Goal: Information Seeking & Learning: Learn about a topic

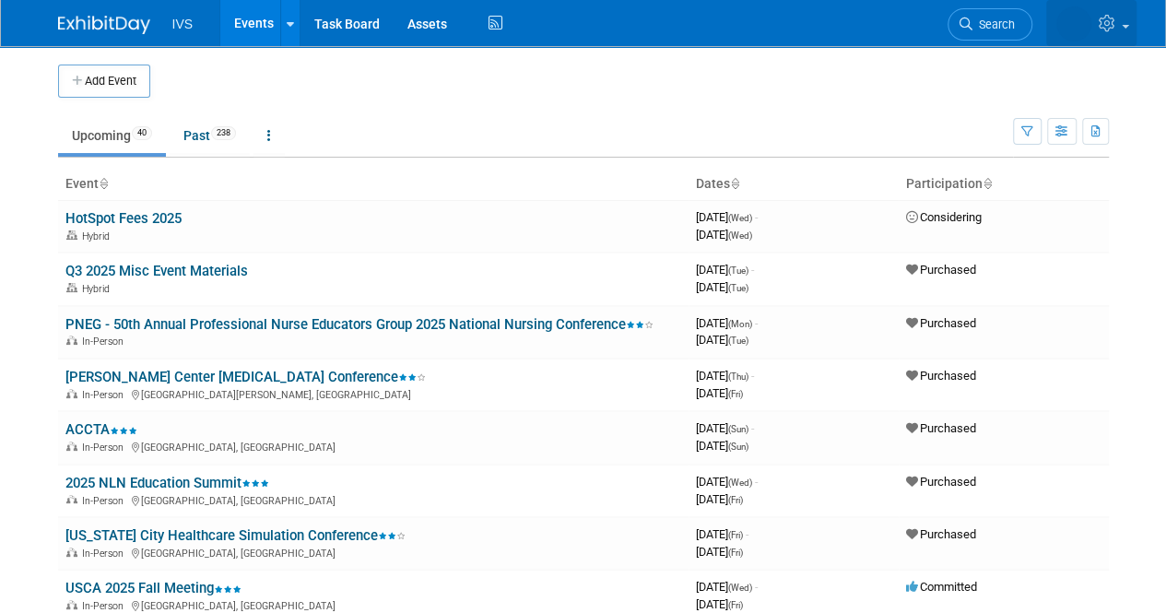
click at [1124, 25] on span at bounding box center [1125, 27] width 7 height 4
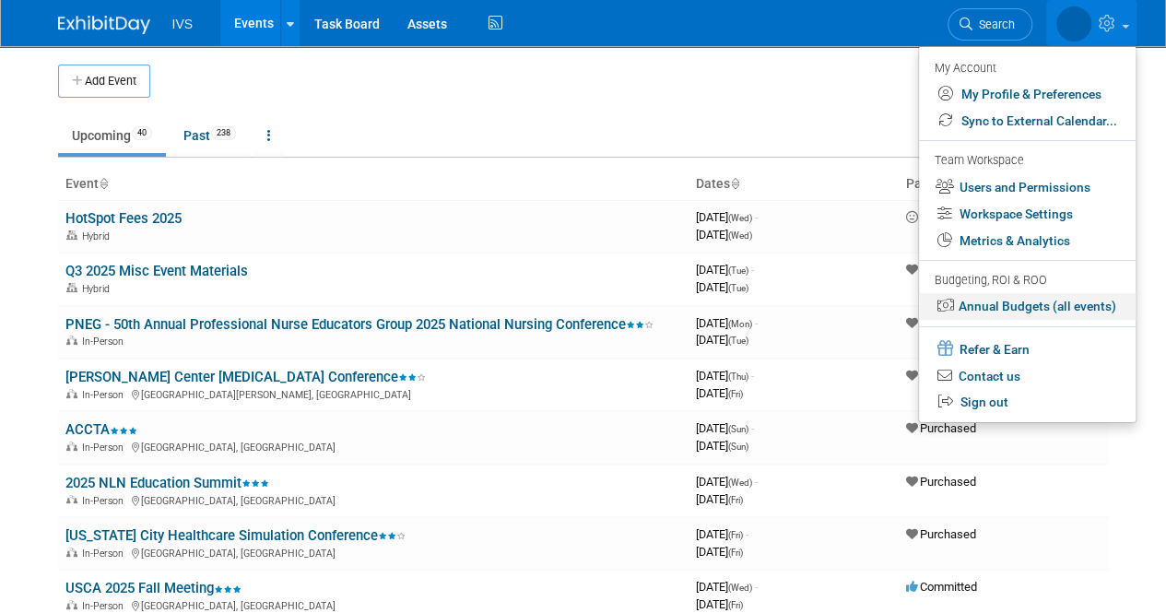
click at [1045, 308] on link "Annual Budgets (all events)" at bounding box center [1027, 306] width 217 height 27
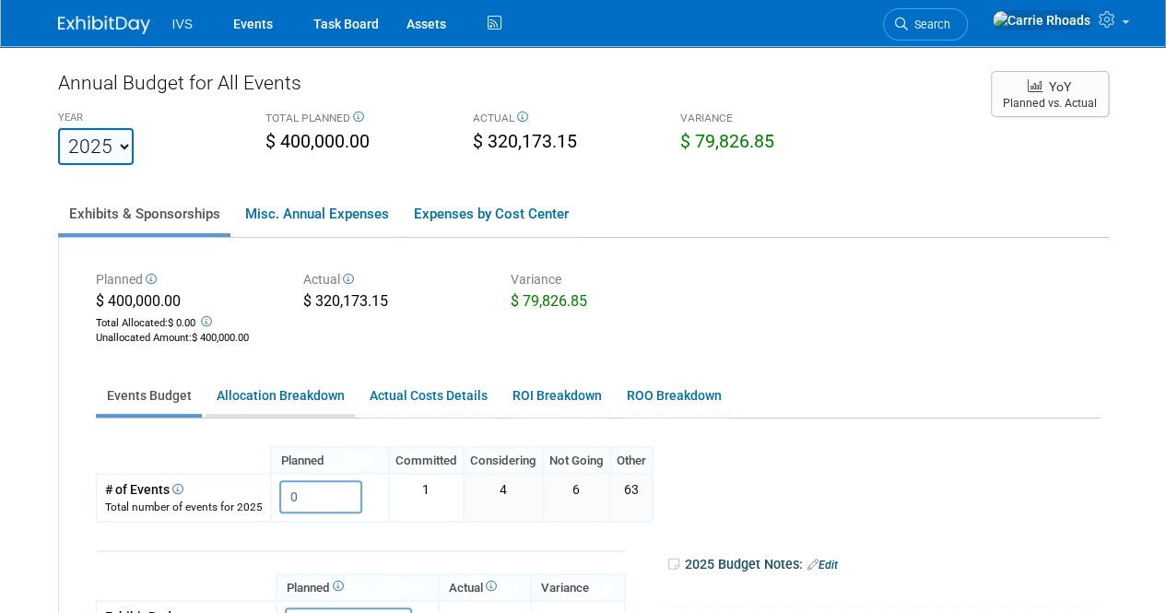
click at [270, 395] on link "Allocation Breakdown" at bounding box center [280, 396] width 149 height 36
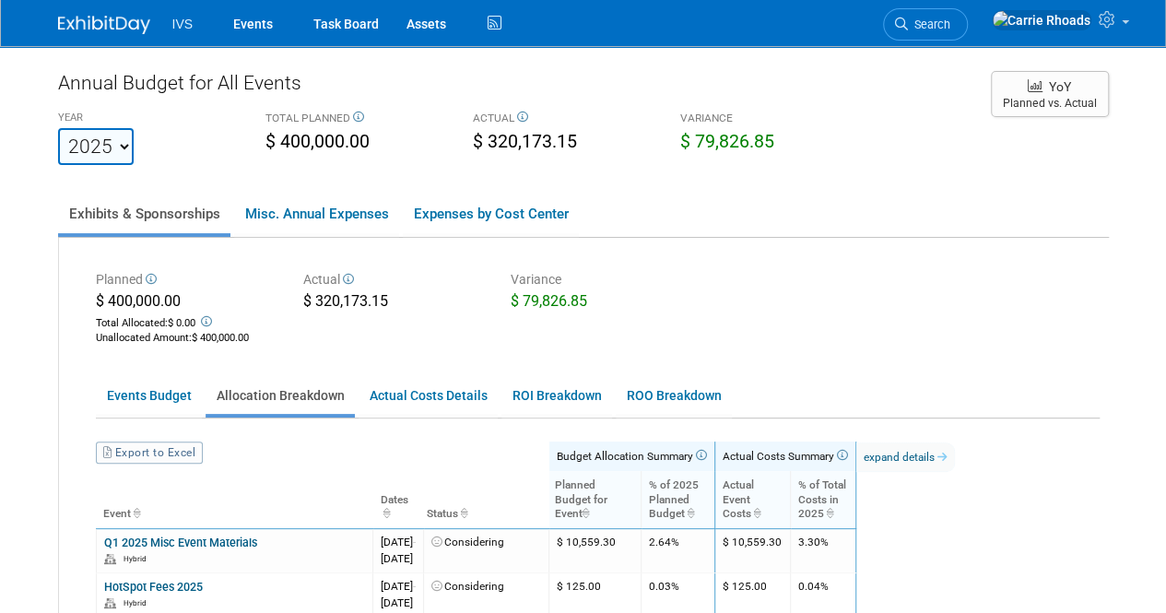
click at [118, 26] on img at bounding box center [104, 25] width 92 height 18
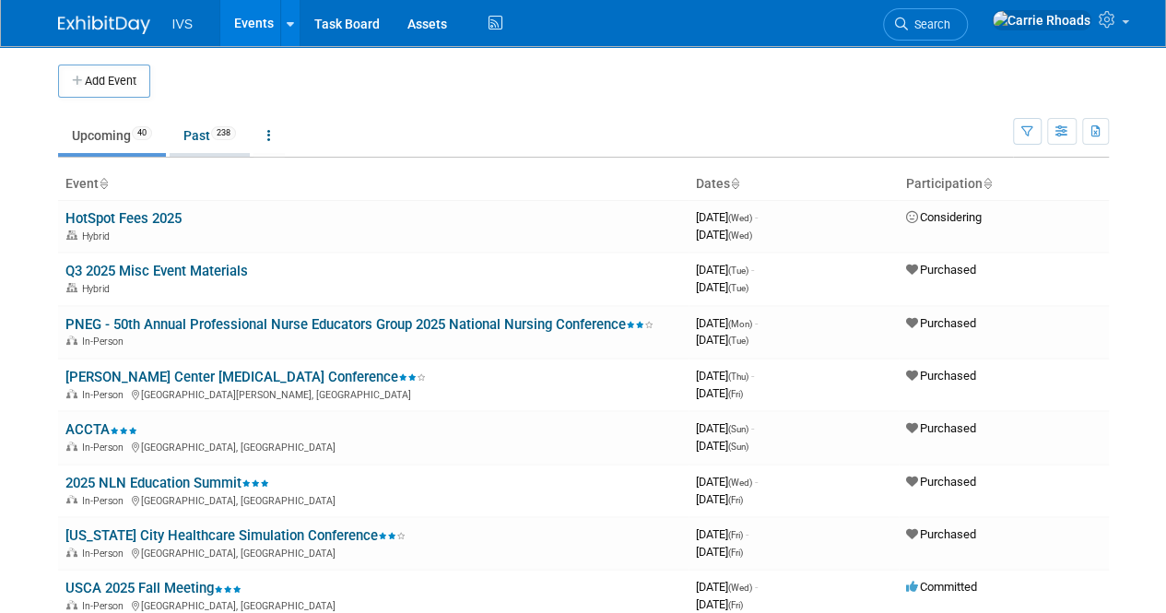
click at [217, 136] on span "238" at bounding box center [223, 133] width 25 height 14
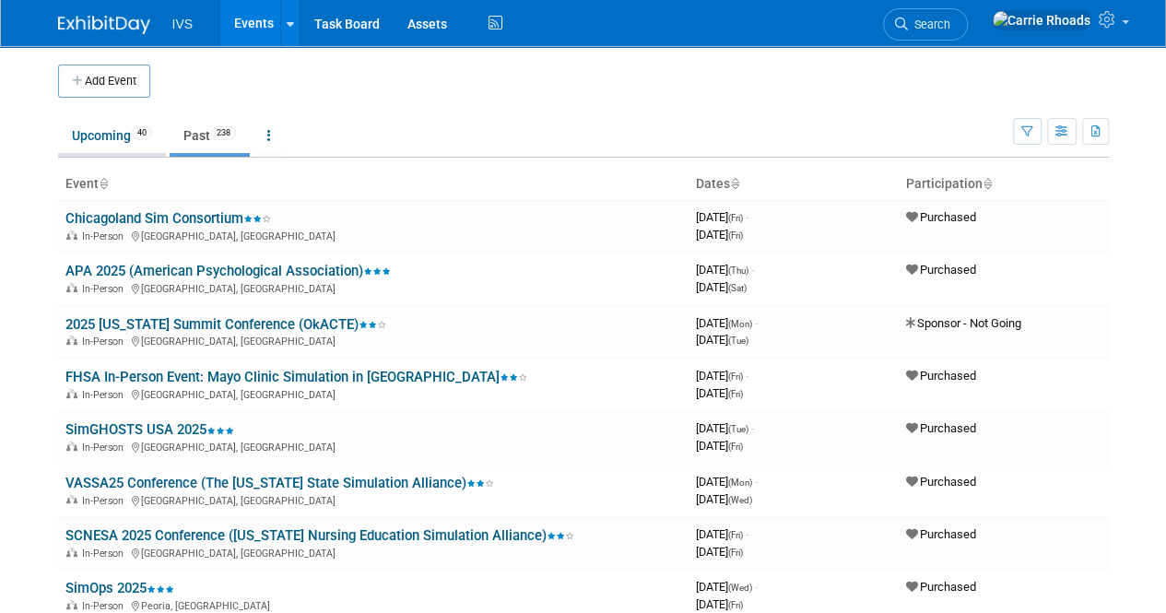
click at [92, 136] on link "Upcoming 40" at bounding box center [112, 135] width 108 height 35
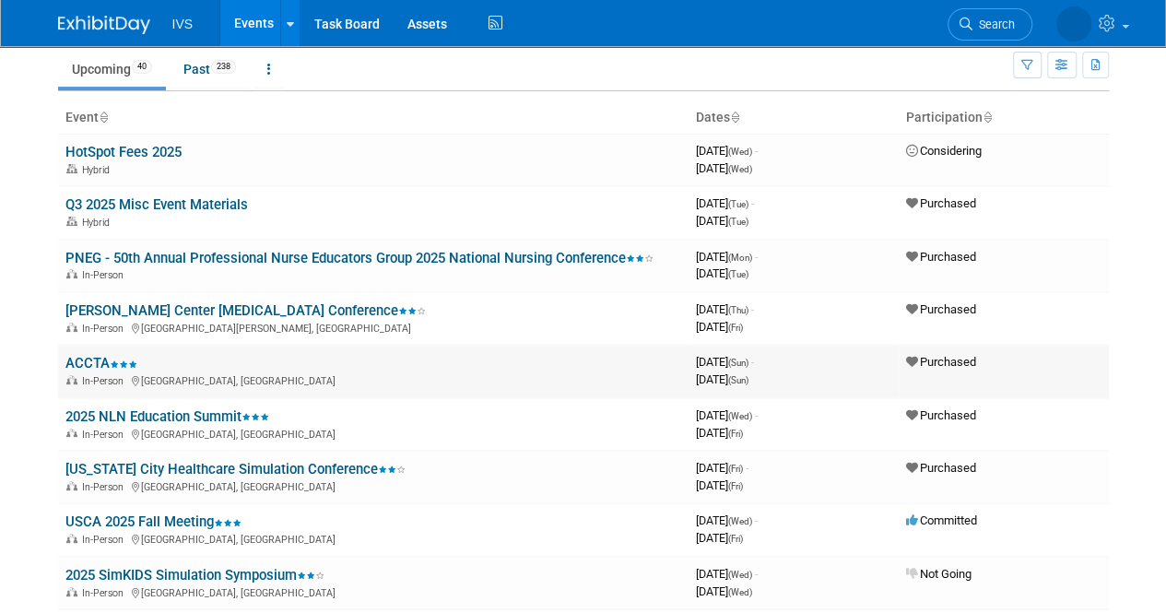
scroll to position [92, 0]
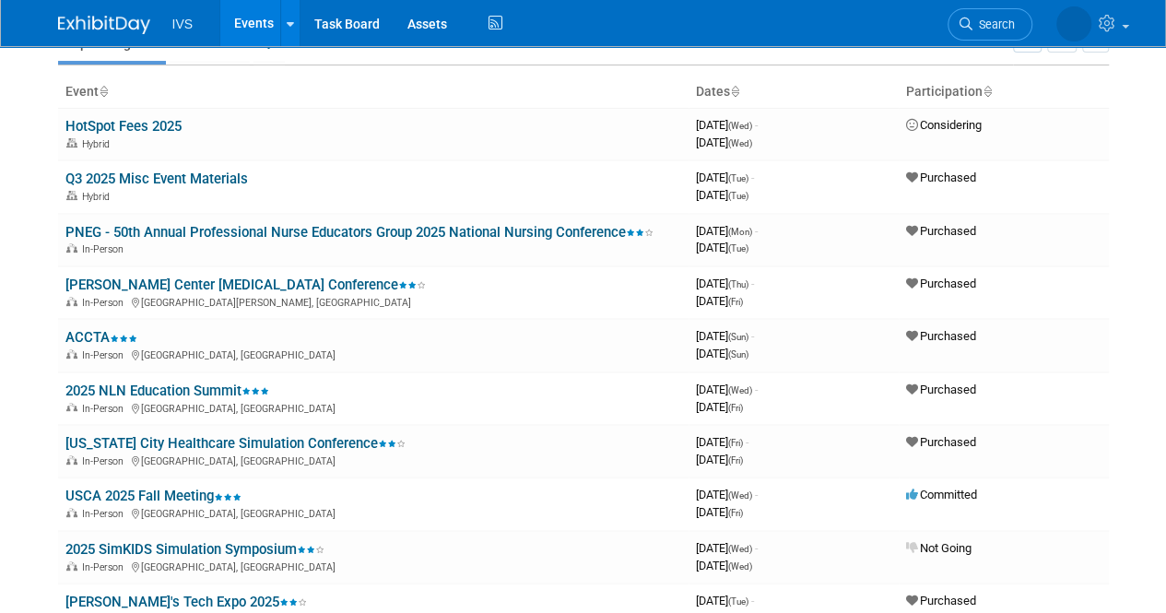
click at [18, 296] on body "IVS Events Add Event Bulk Upload Events Shareable Event Boards Recently Viewed …" at bounding box center [583, 214] width 1166 height 613
click at [35, 136] on body "IVS Events Add Event Bulk Upload Events Shareable Event Boards Recently Viewed …" at bounding box center [583, 214] width 1166 height 613
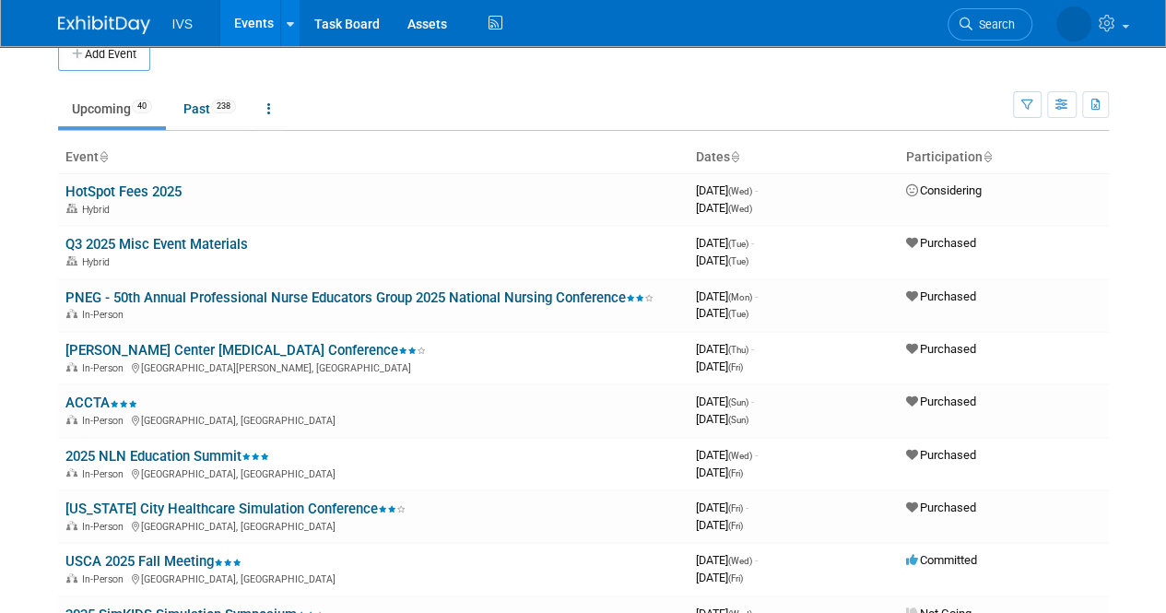
scroll to position [0, 0]
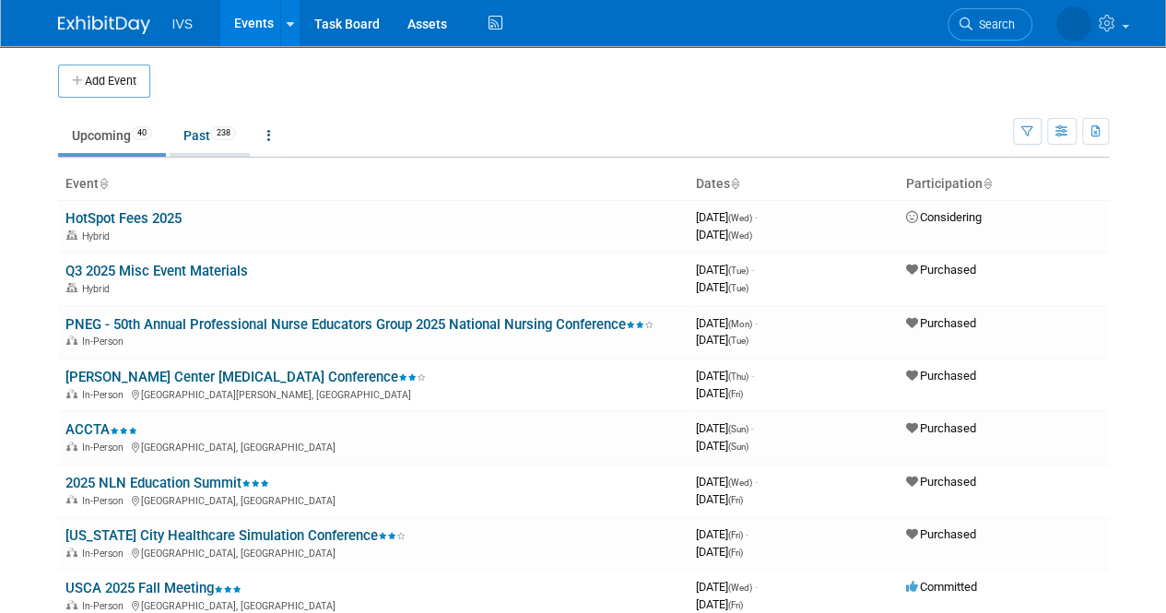
click at [212, 141] on link "Past 238" at bounding box center [210, 135] width 80 height 35
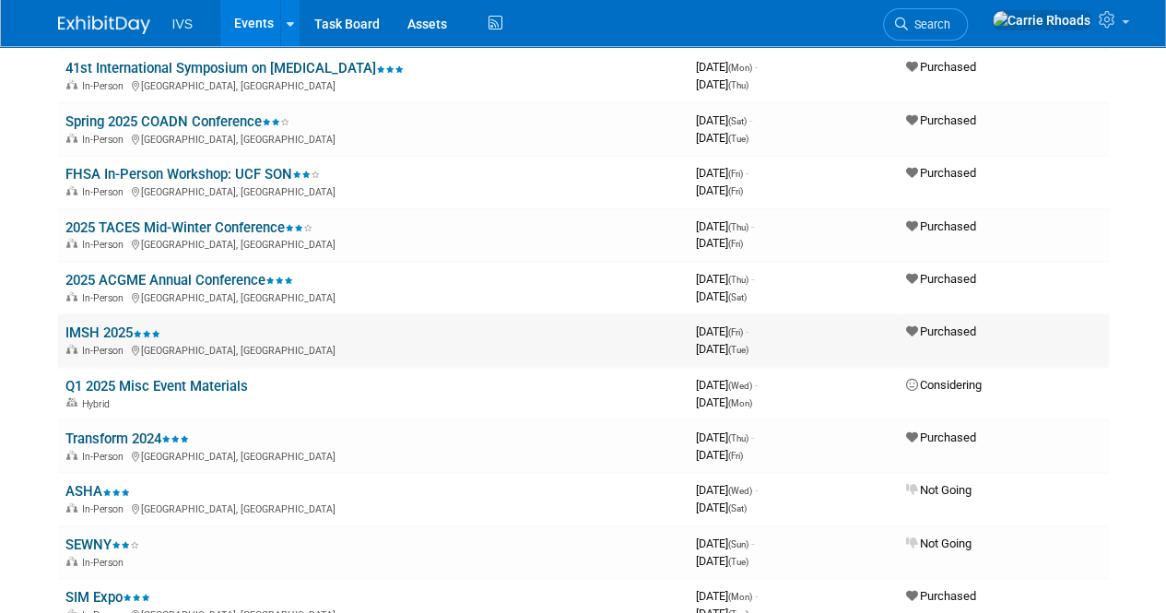
scroll to position [2120, 0]
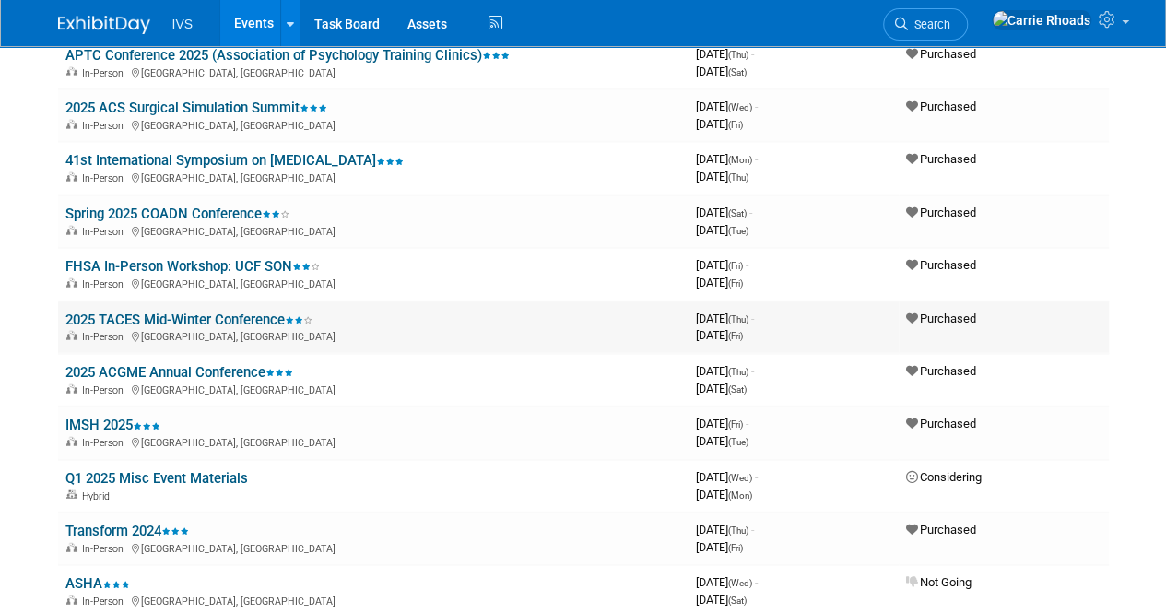
click at [210, 318] on link "2025 TACES Mid-Winter Conference" at bounding box center [188, 320] width 247 height 17
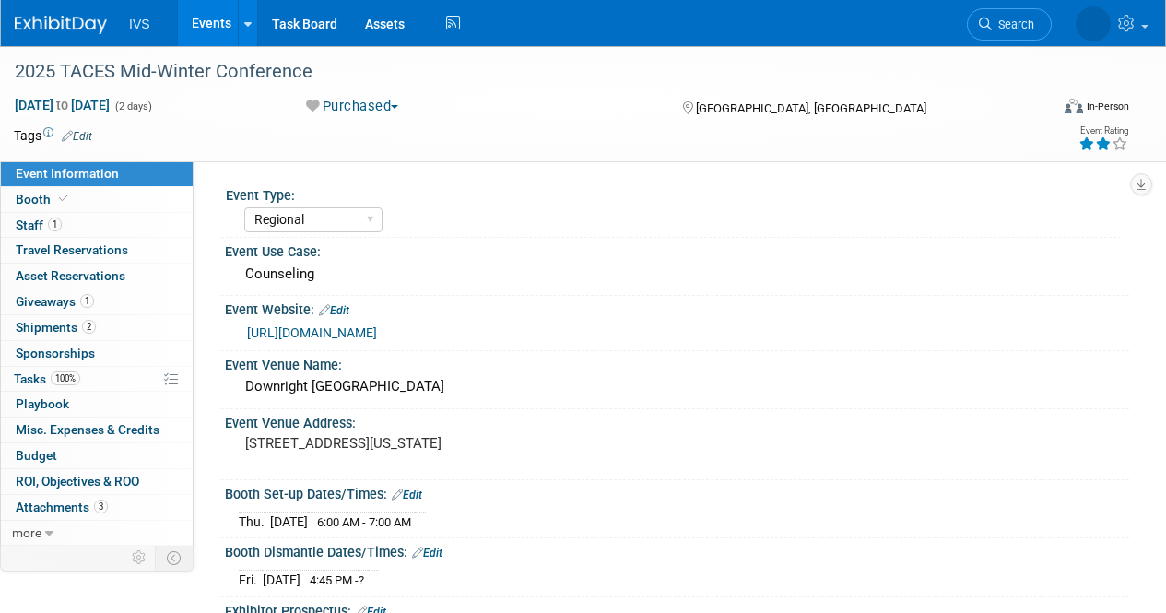
select select "Regional"
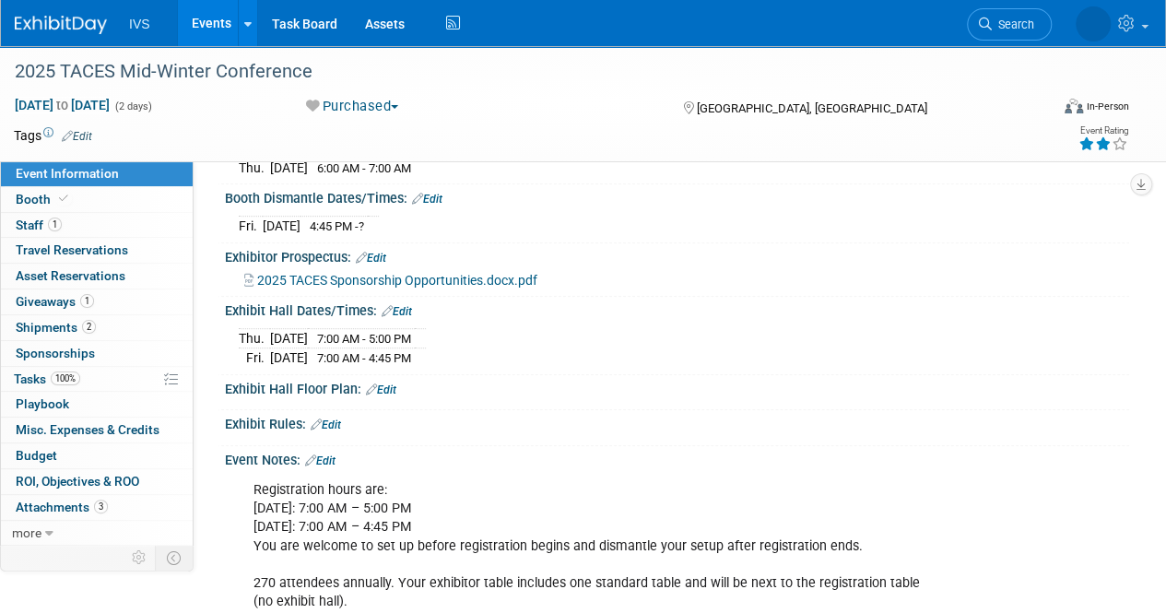
scroll to position [369, 0]
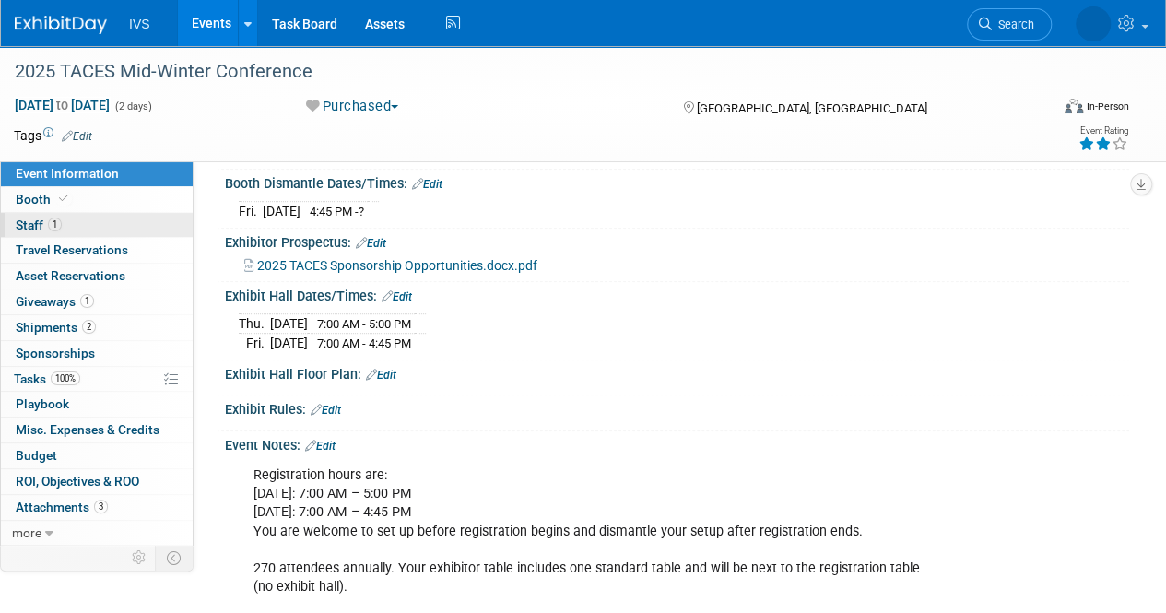
click at [41, 220] on span "Staff 1" at bounding box center [39, 225] width 46 height 15
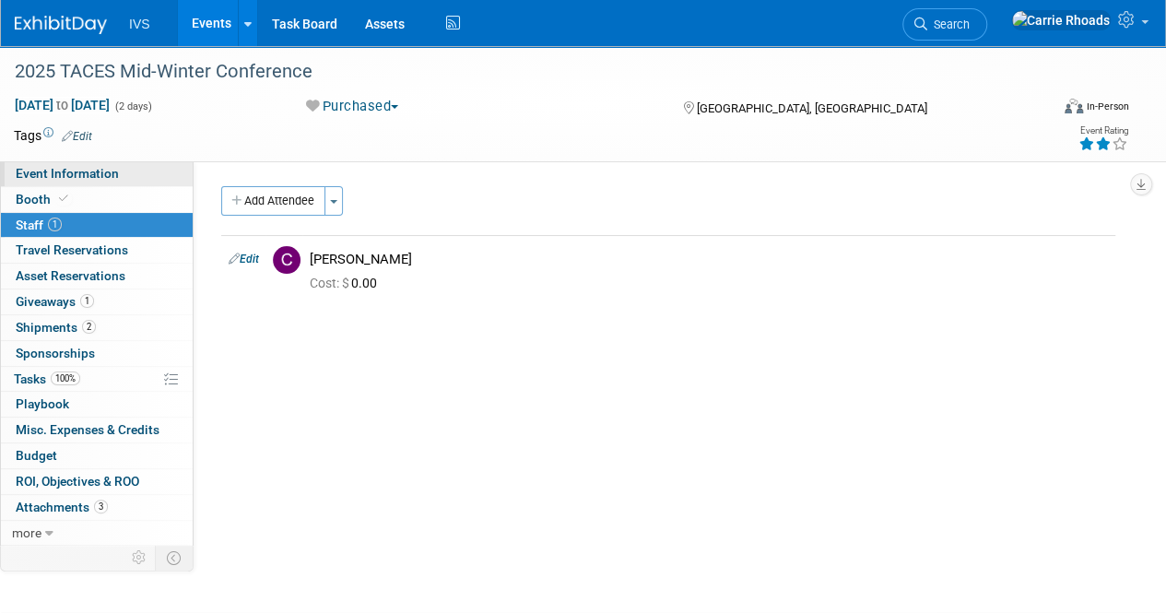
click at [70, 170] on span "Event Information" at bounding box center [67, 173] width 103 height 15
select select "Regional"
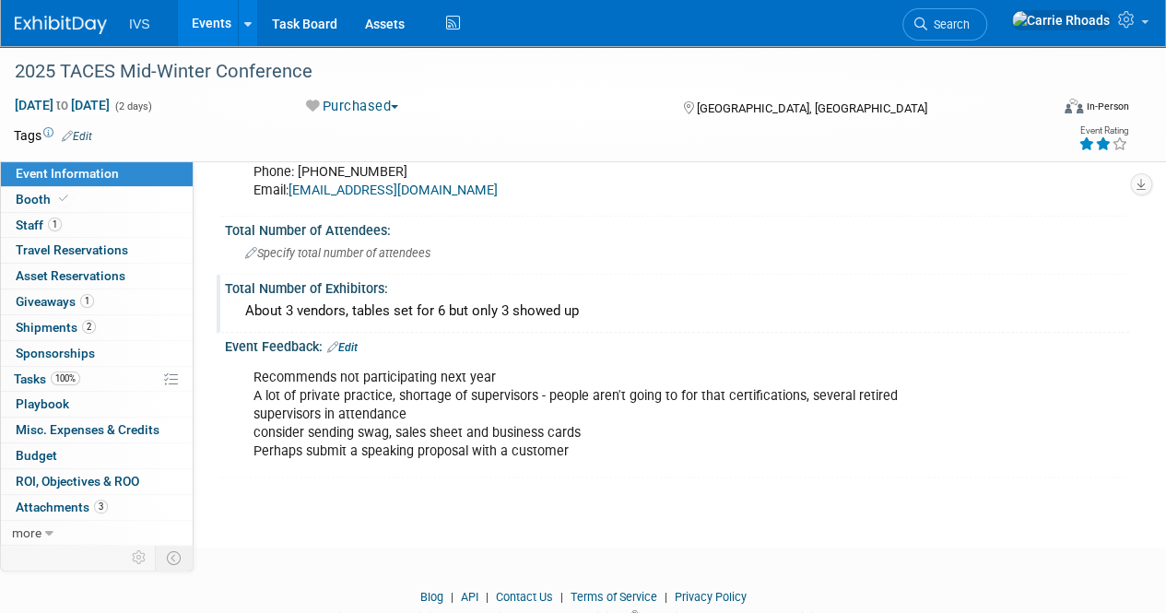
scroll to position [922, 0]
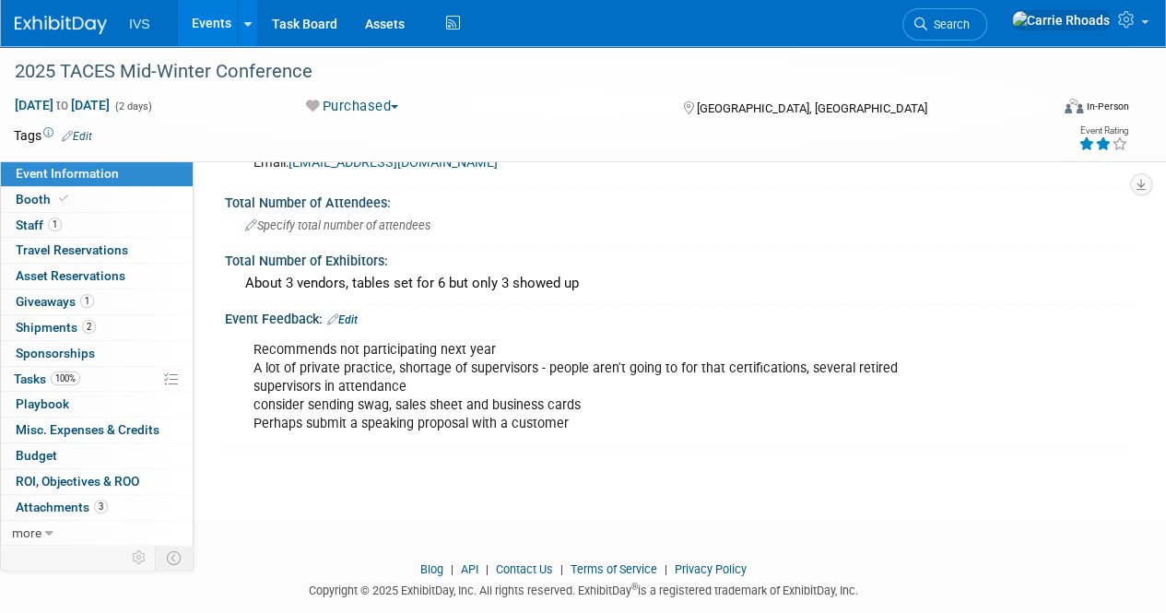
click at [42, 18] on img at bounding box center [61, 25] width 92 height 18
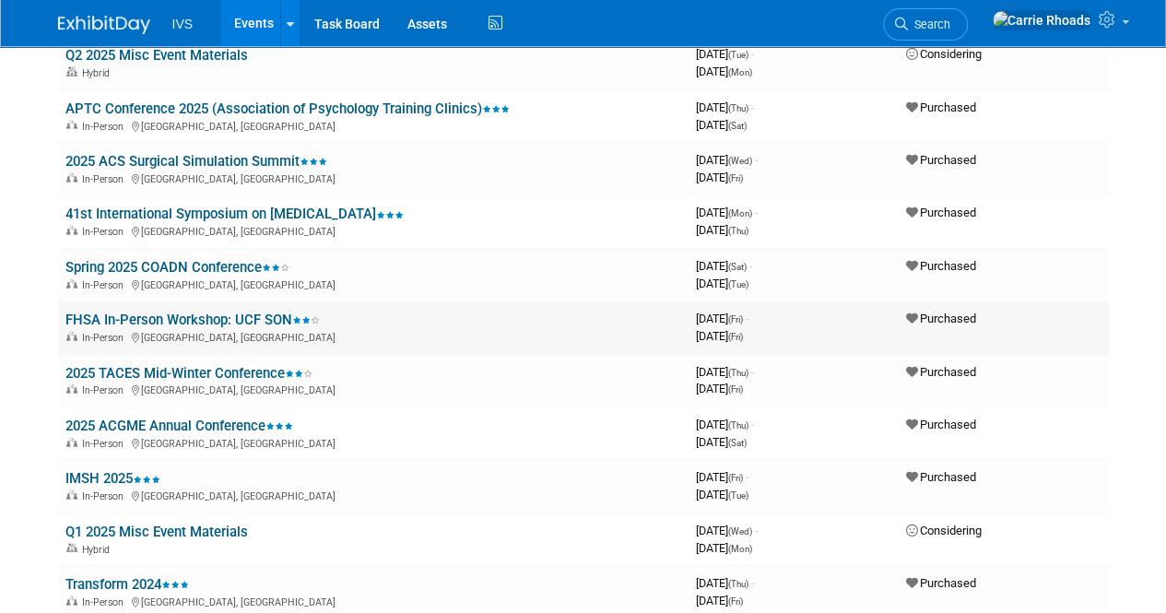
scroll to position [2028, 0]
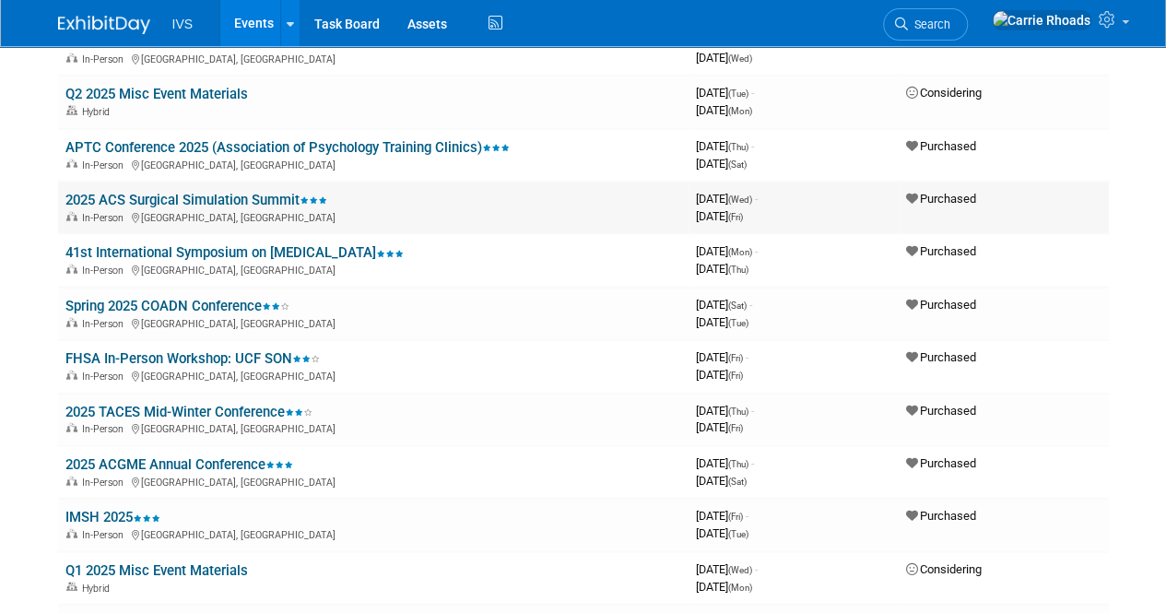
click at [189, 203] on link "2025 ACS Surgical Simulation Summit" at bounding box center [196, 200] width 262 height 17
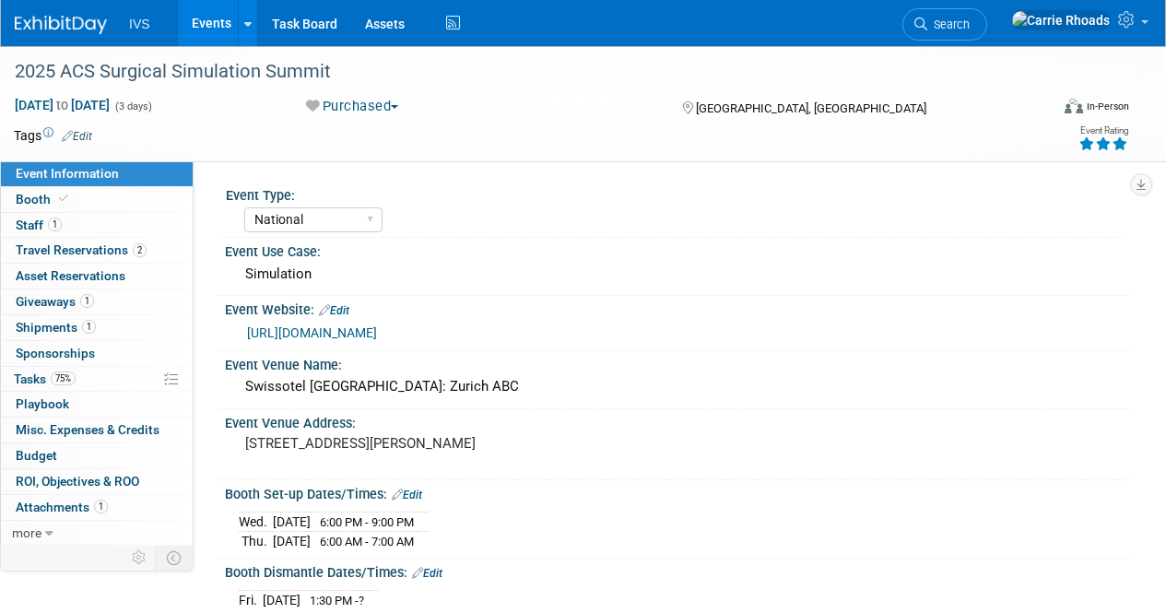
select select "National"
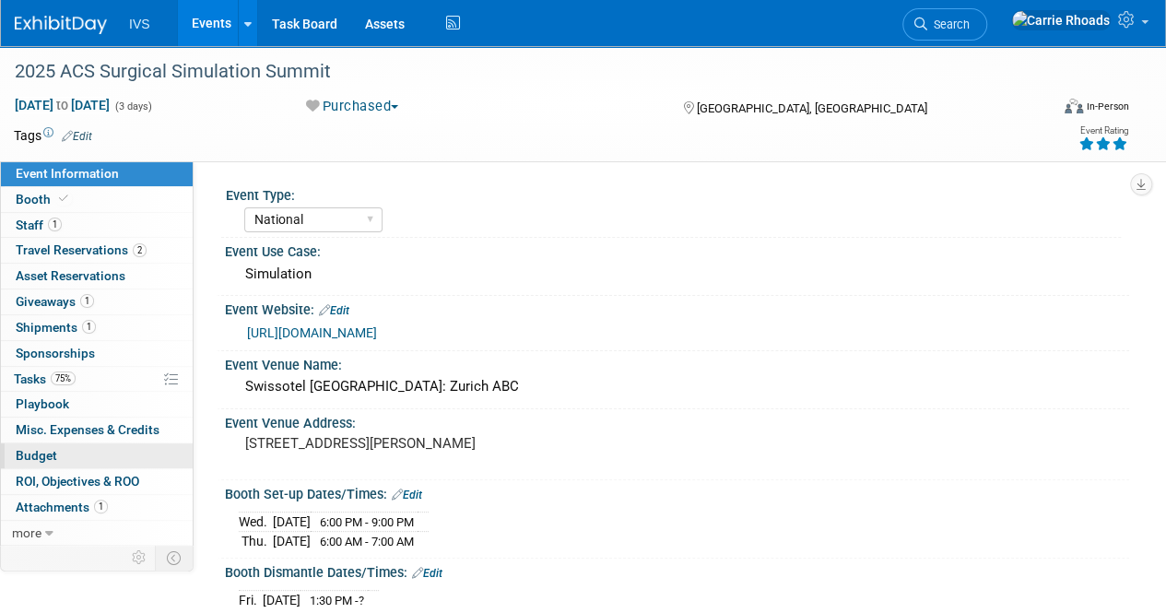
click at [53, 452] on span "Budget" at bounding box center [36, 455] width 41 height 15
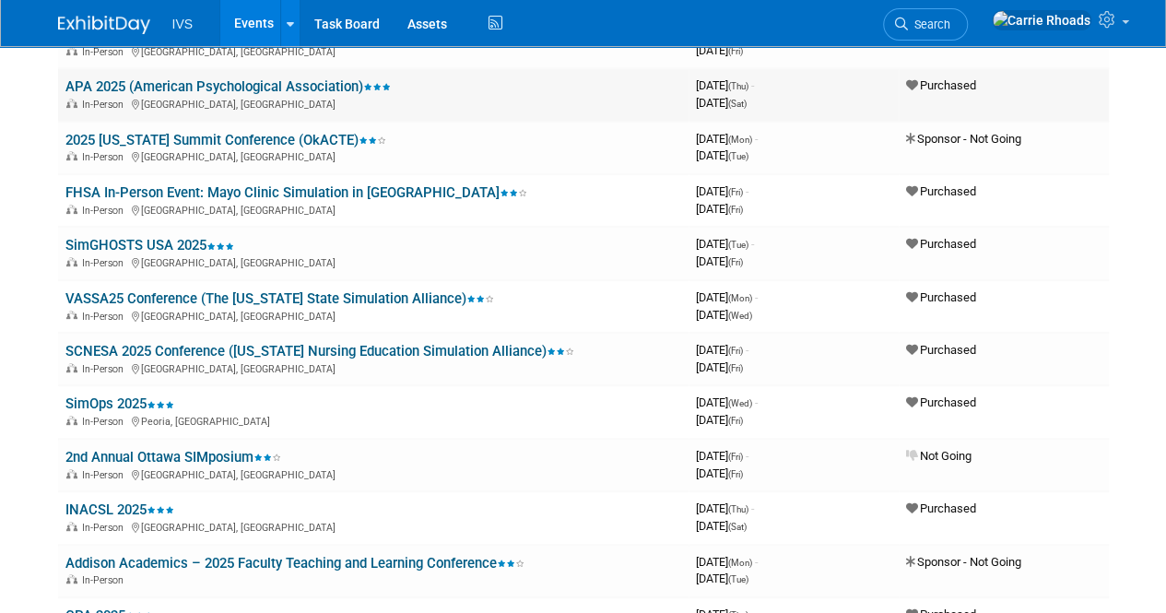
scroll to position [92, 0]
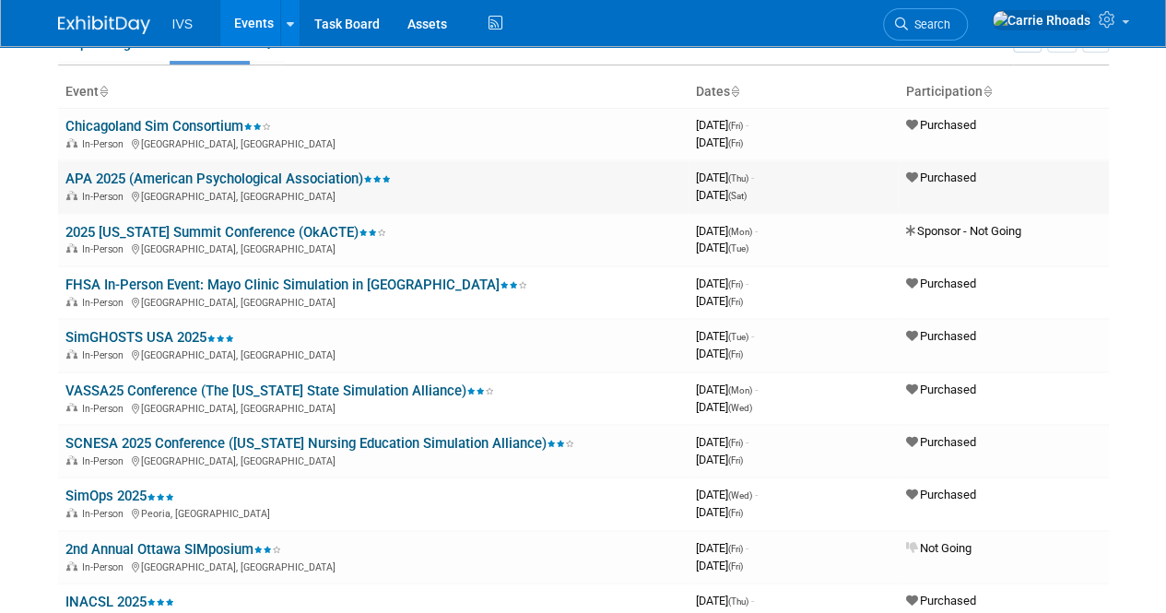
click at [253, 180] on link "APA 2025 (American Psychological Association)" at bounding box center [227, 179] width 325 height 17
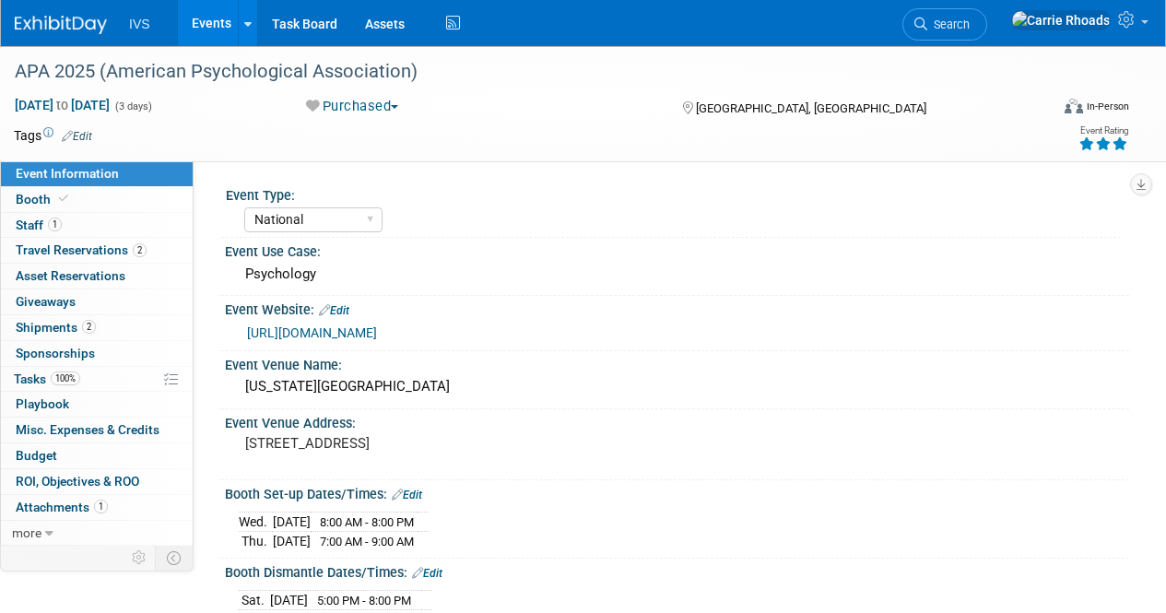
select select "National"
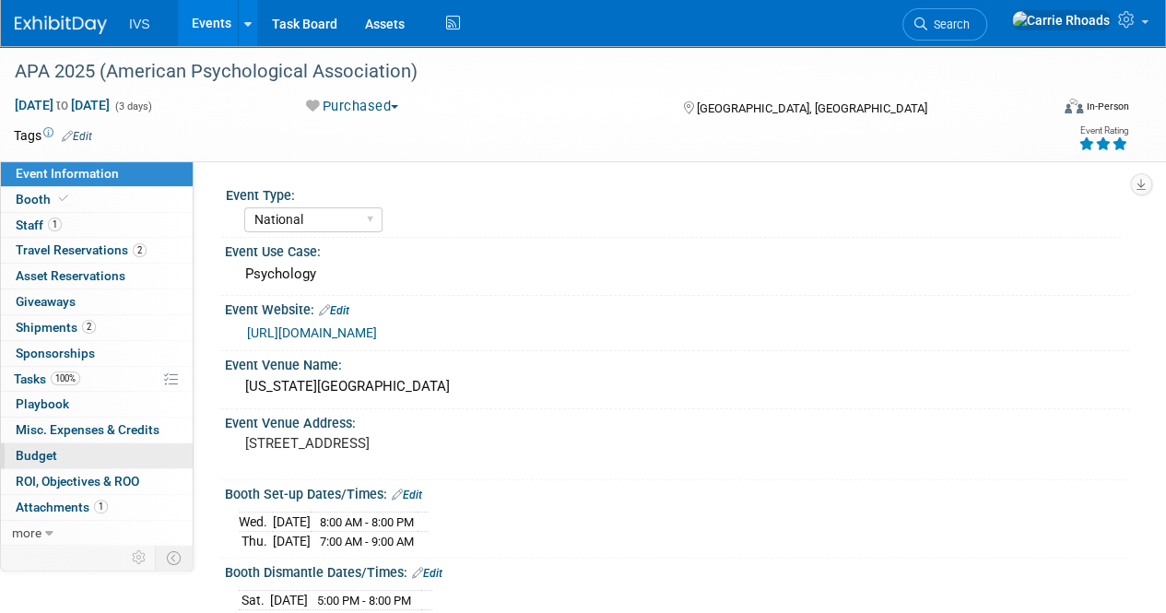
click at [42, 458] on span "Budget" at bounding box center [36, 455] width 41 height 15
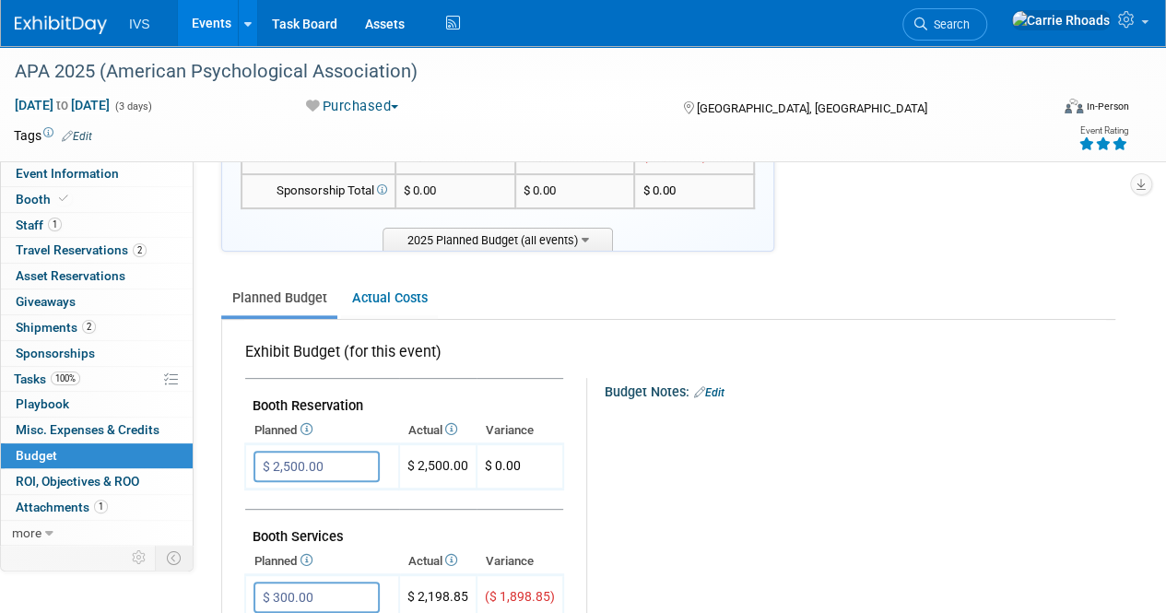
scroll to position [184, 0]
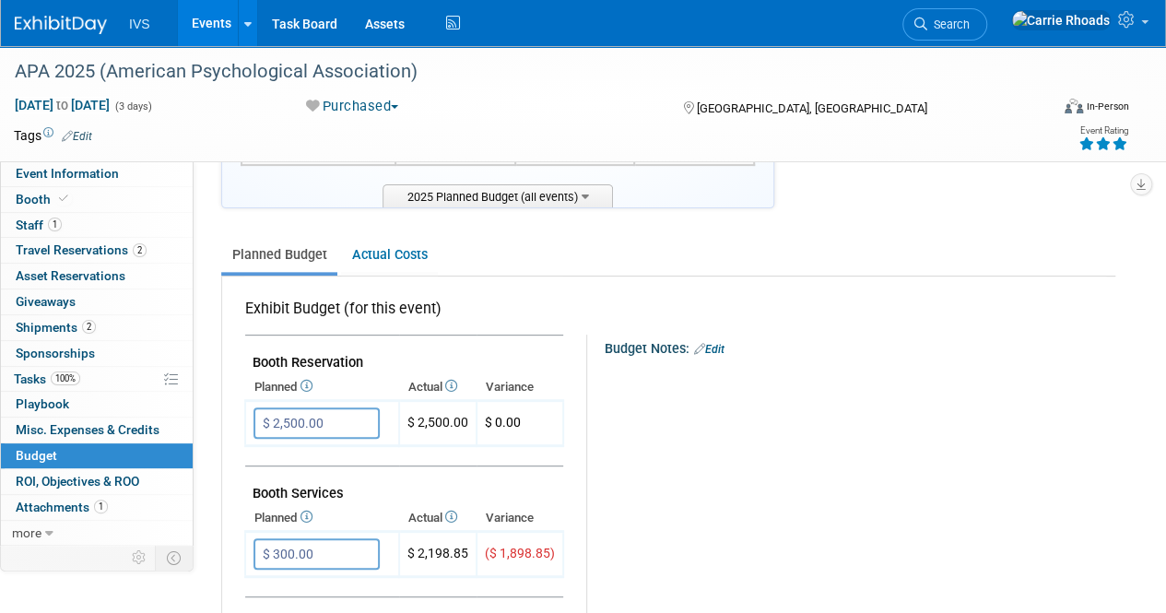
click at [44, 14] on link at bounding box center [72, 15] width 114 height 15
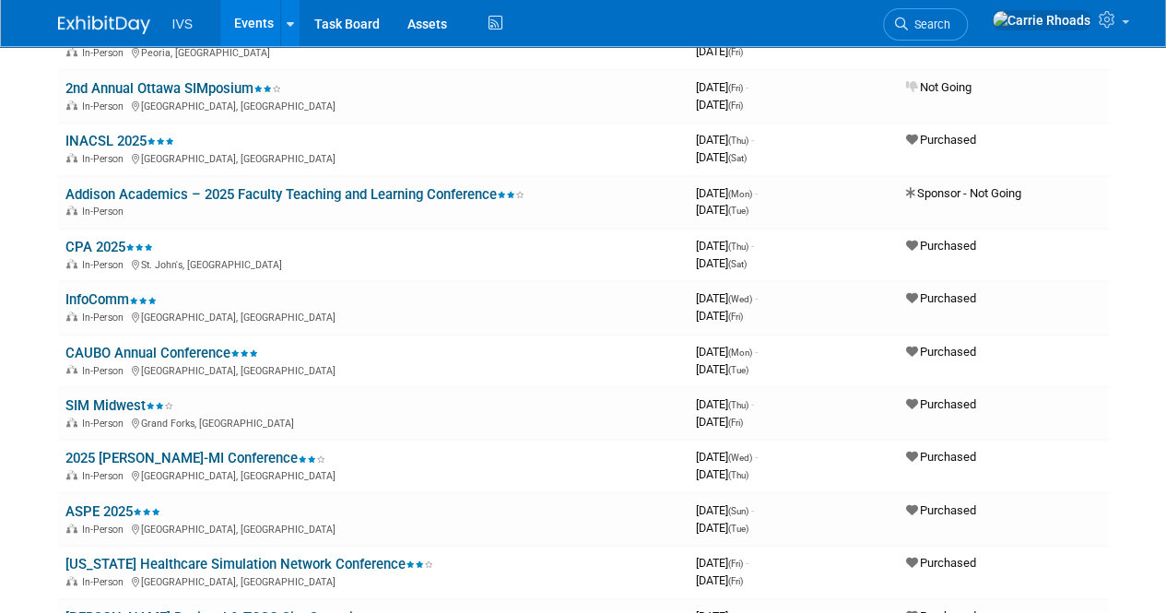
scroll to position [645, 0]
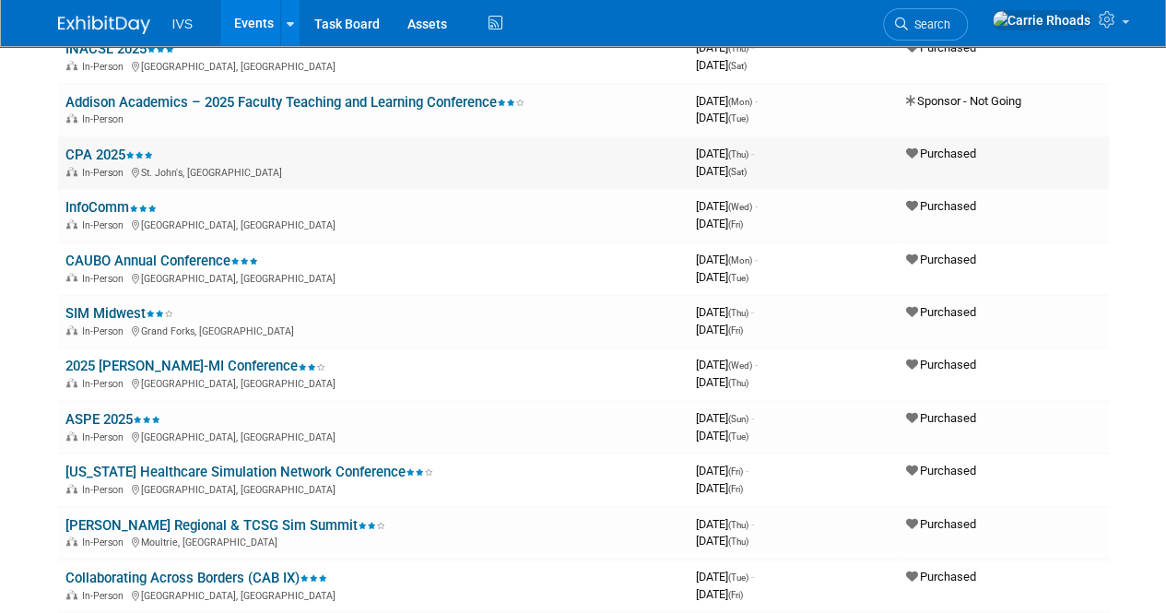
click at [108, 150] on link "CPA 2025" at bounding box center [109, 155] width 88 height 17
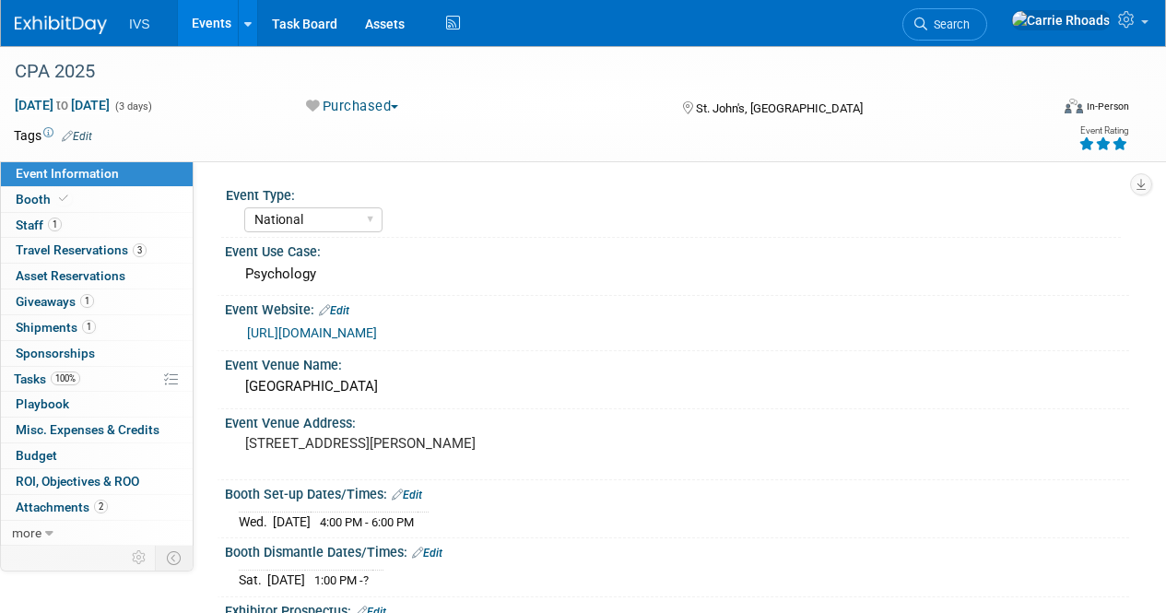
select select "National"
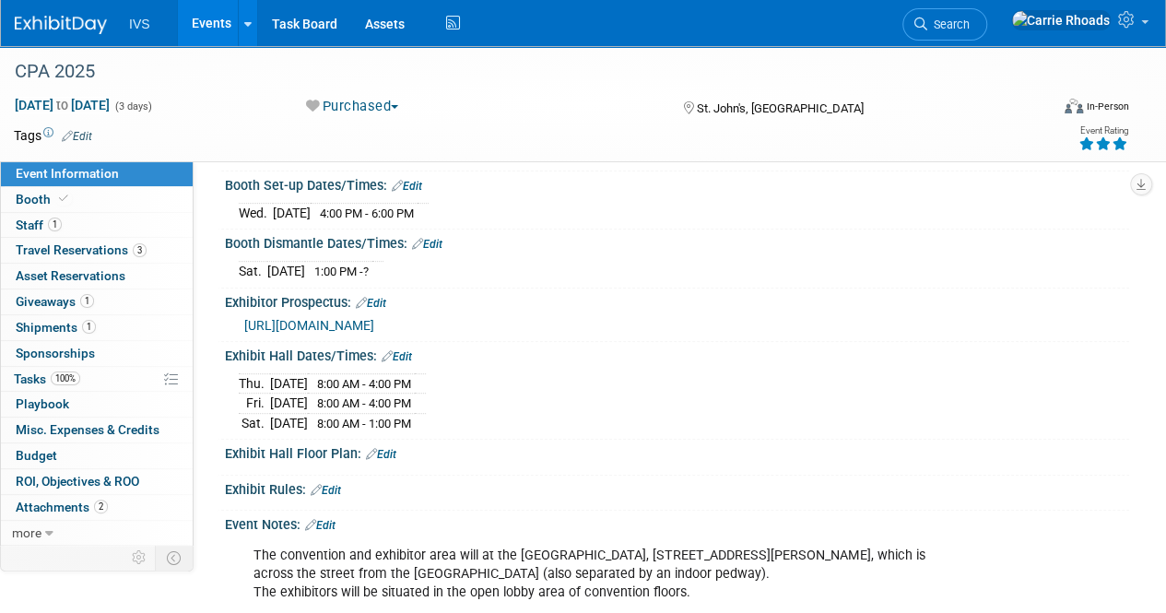
scroll to position [369, 0]
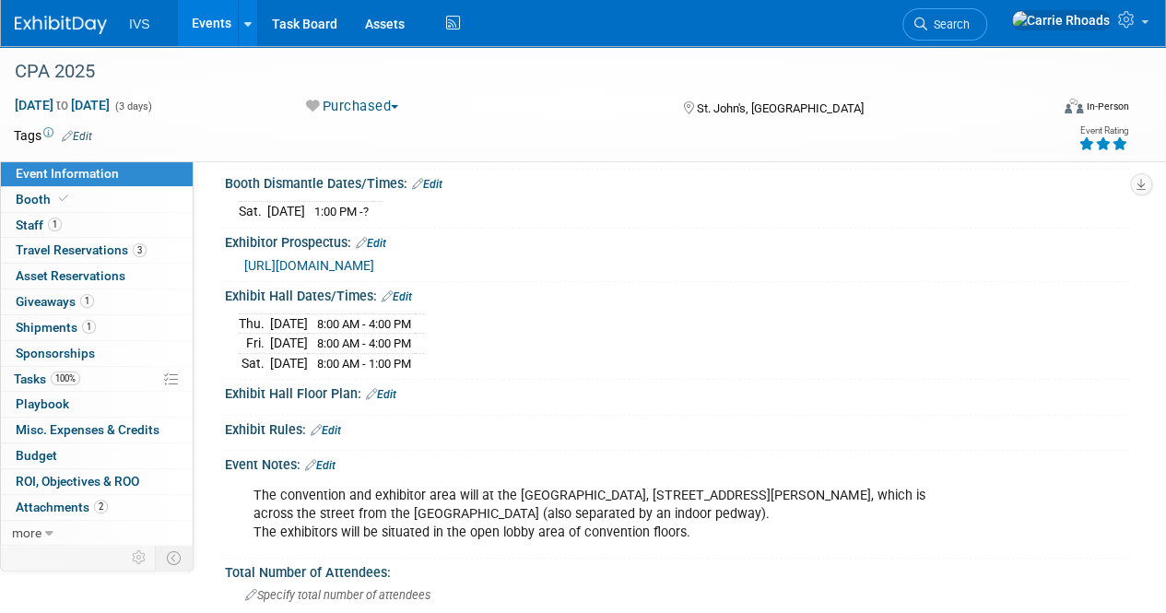
click at [50, 23] on img at bounding box center [61, 25] width 92 height 18
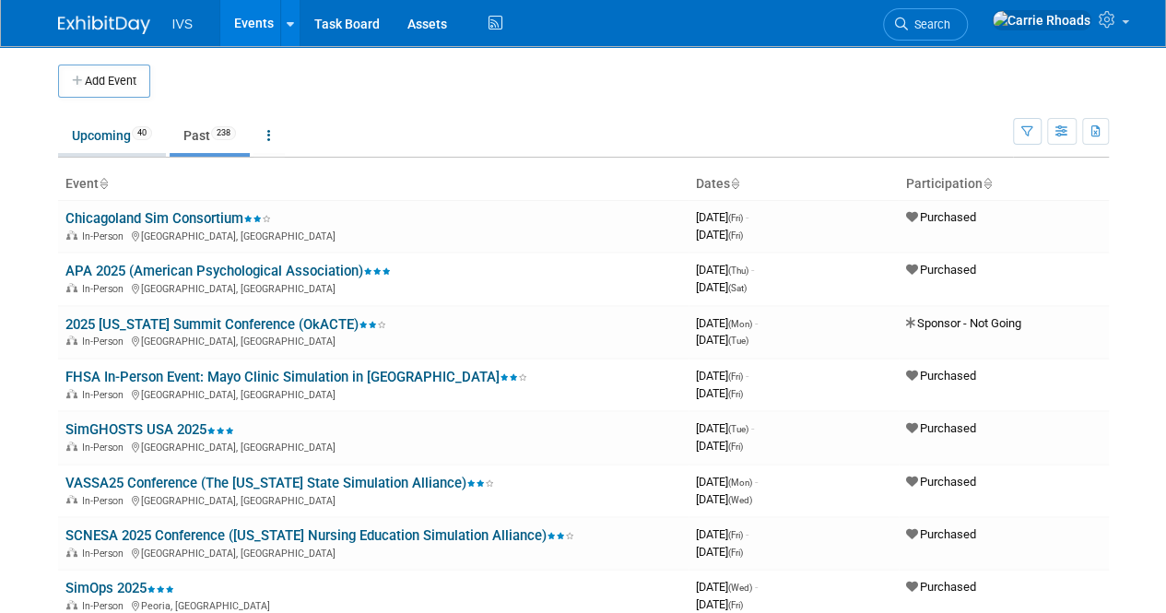
click at [111, 144] on link "Upcoming 40" at bounding box center [112, 135] width 108 height 35
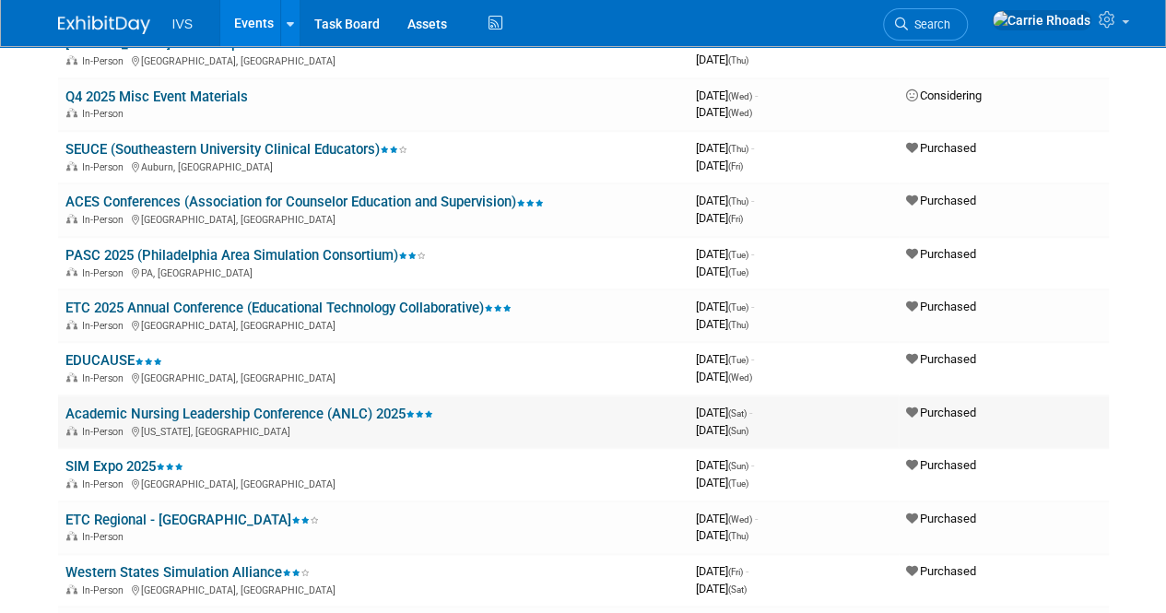
scroll to position [830, 0]
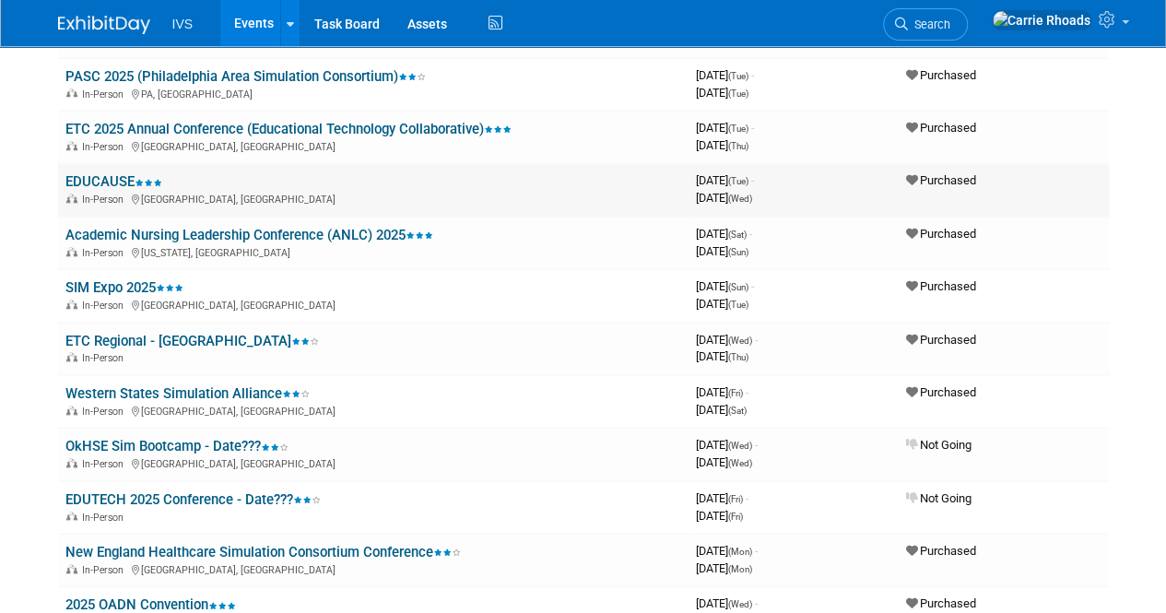
click at [89, 182] on link "EDUCAUSE" at bounding box center [113, 181] width 97 height 17
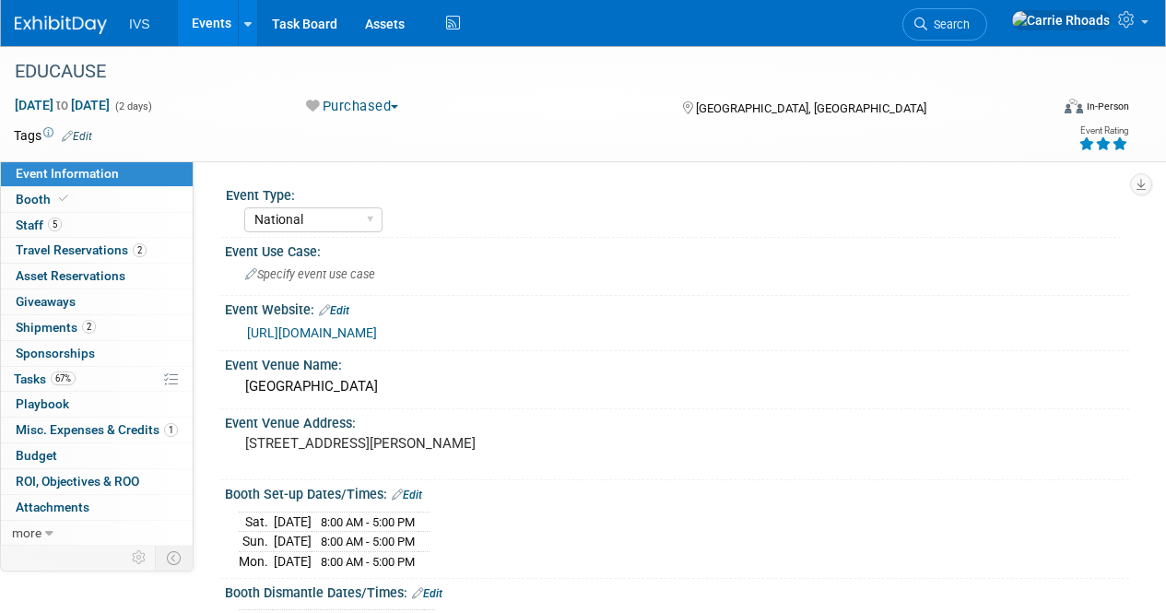
select select "National"
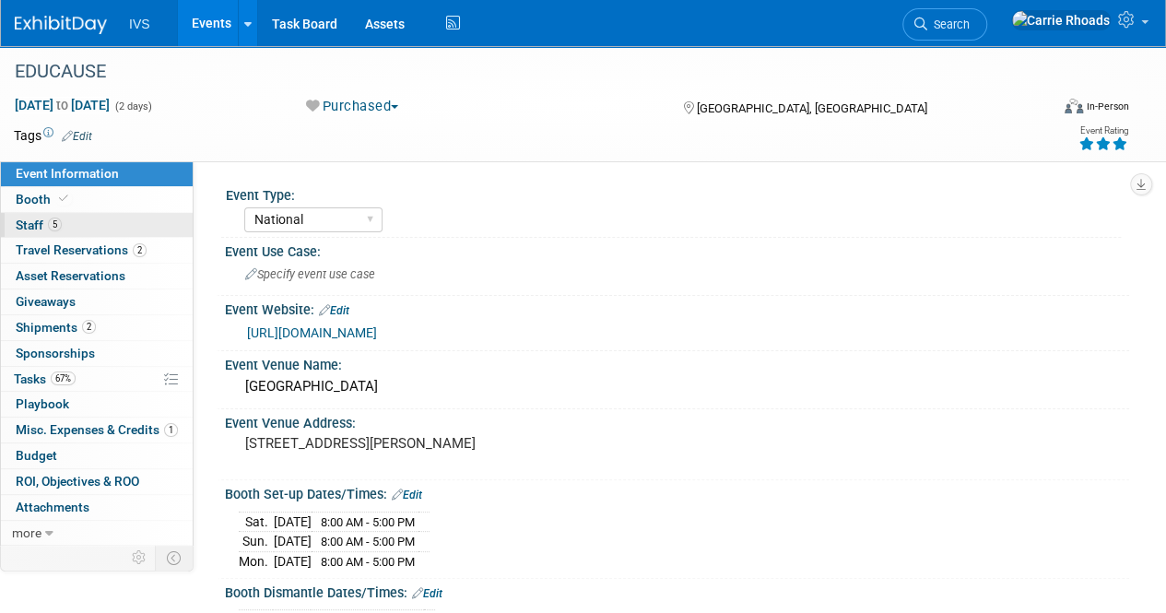
click at [46, 230] on span "Staff 5" at bounding box center [39, 225] width 46 height 15
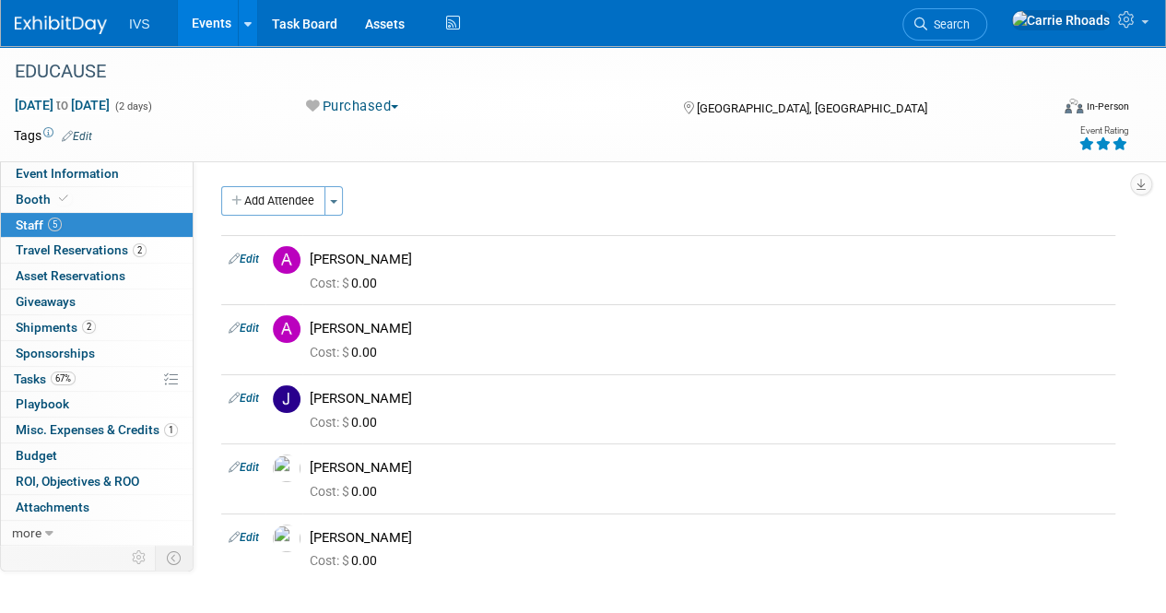
click at [53, 23] on img at bounding box center [61, 25] width 92 height 18
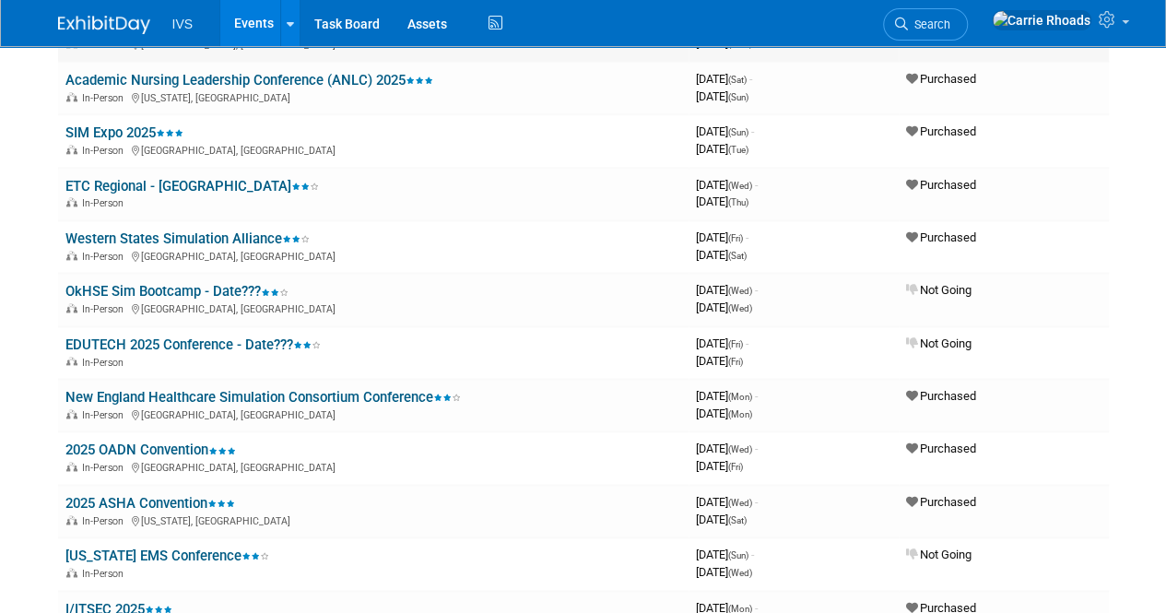
scroll to position [1014, 0]
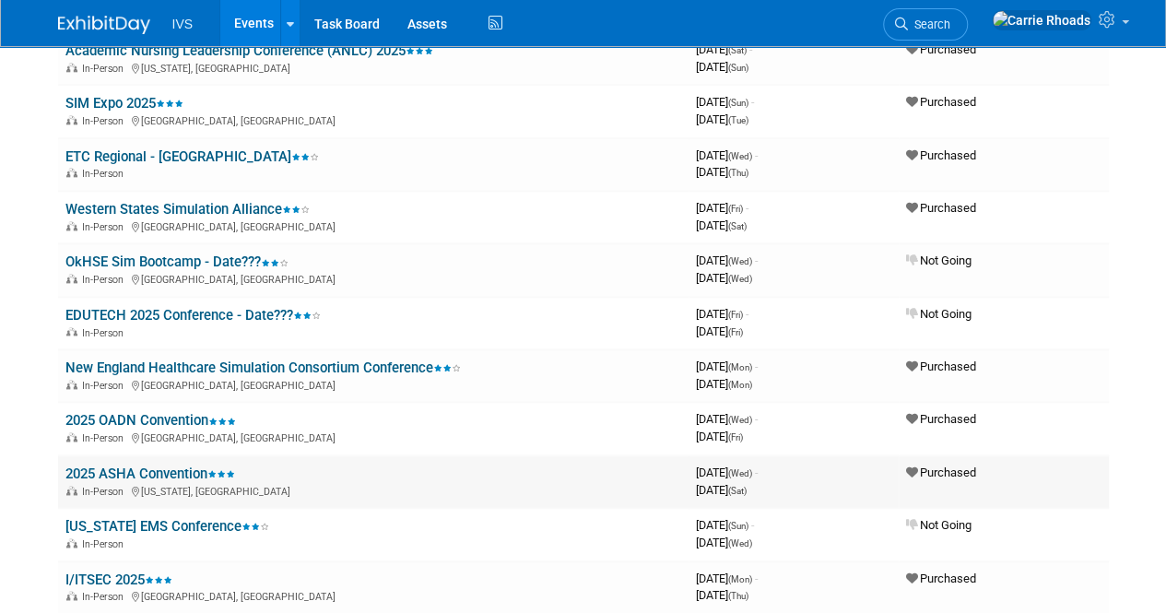
click at [134, 469] on link "2025 ASHA Convention" at bounding box center [150, 474] width 170 height 17
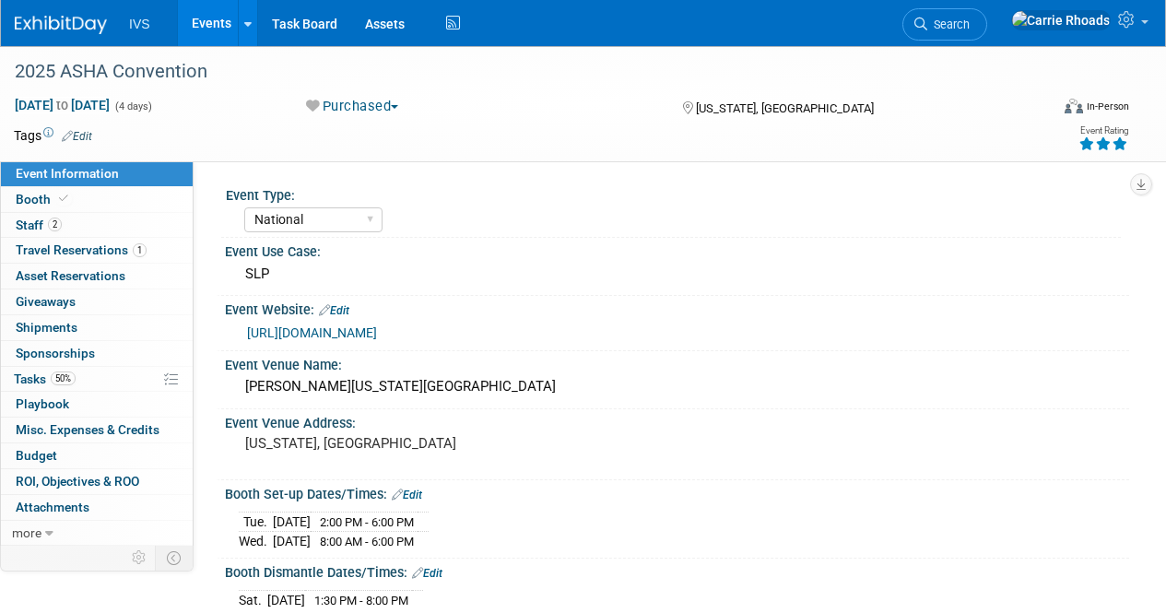
select select "National"
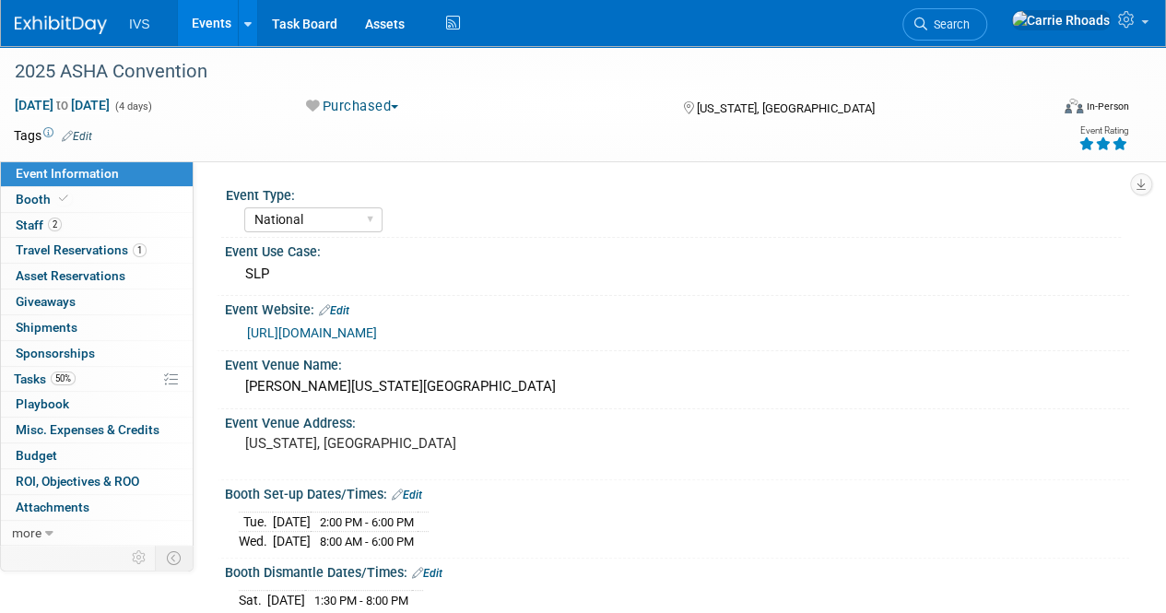
click at [50, 41] on div "IVS Events Add Event Bulk Upload Events Shareable Event Boards Recently Viewed …" at bounding box center [572, 23] width 1114 height 46
click at [51, 30] on img at bounding box center [61, 25] width 92 height 18
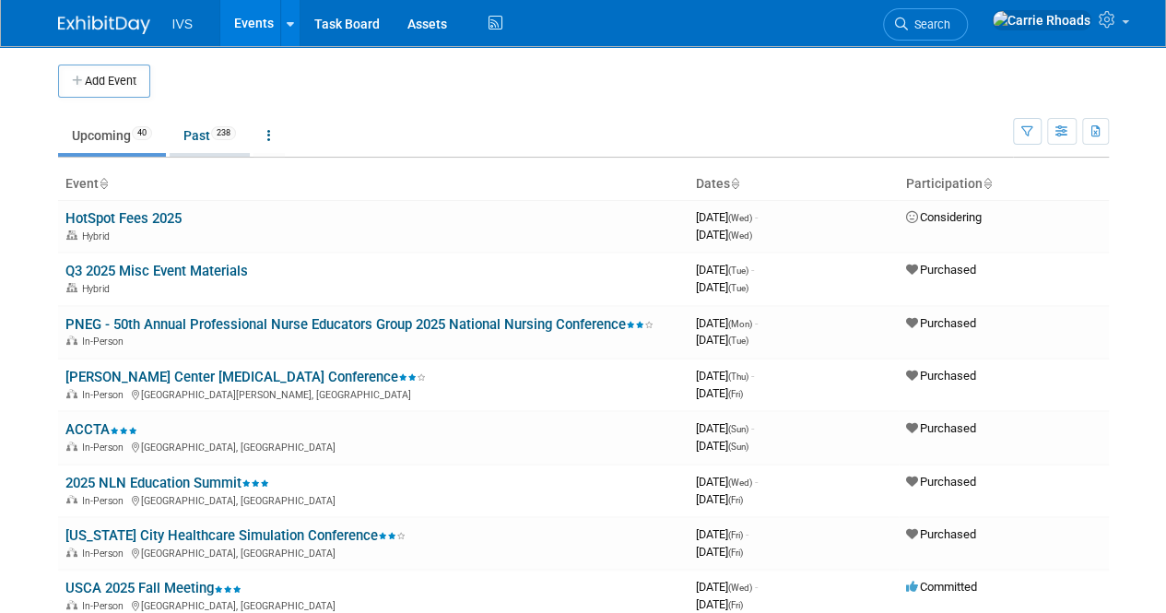
click at [215, 124] on link "Past 238" at bounding box center [210, 135] width 80 height 35
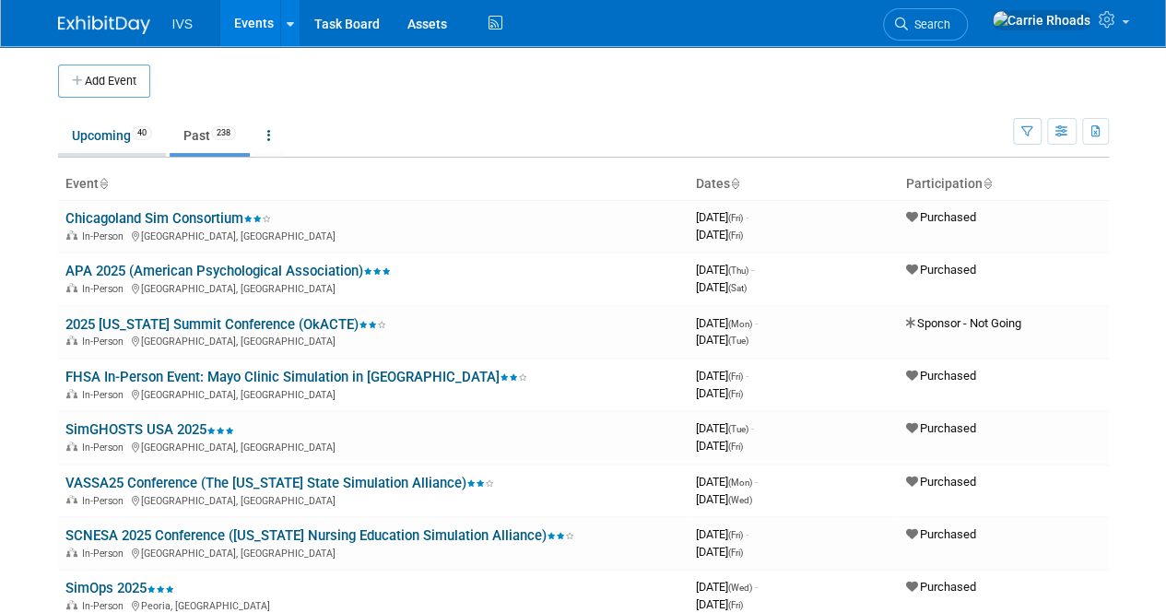
click at [114, 138] on link "Upcoming 40" at bounding box center [112, 135] width 108 height 35
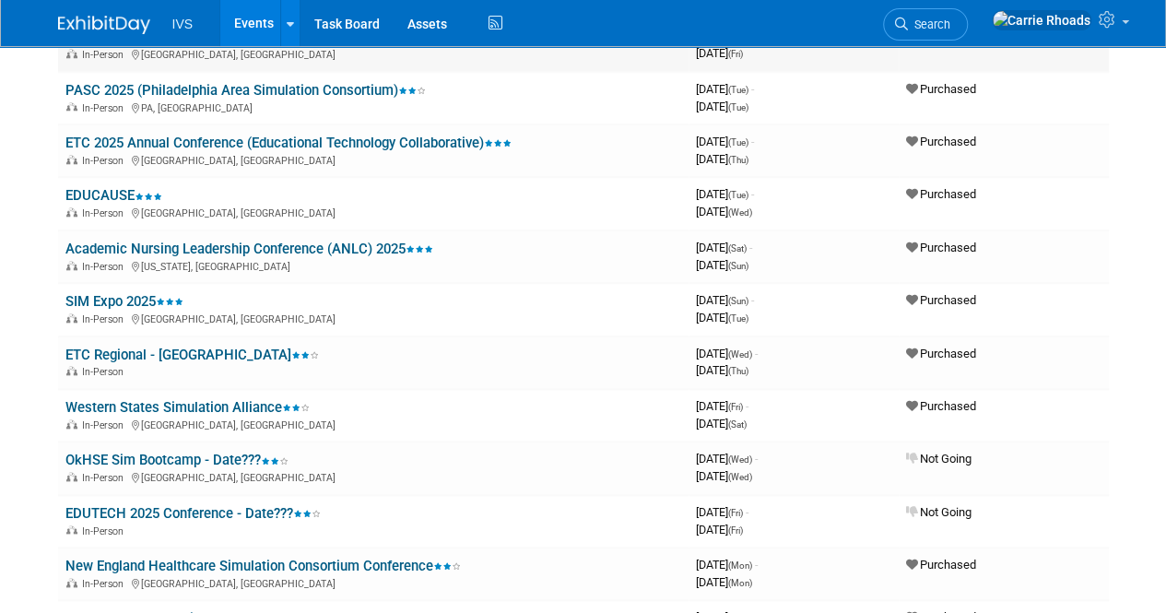
scroll to position [830, 0]
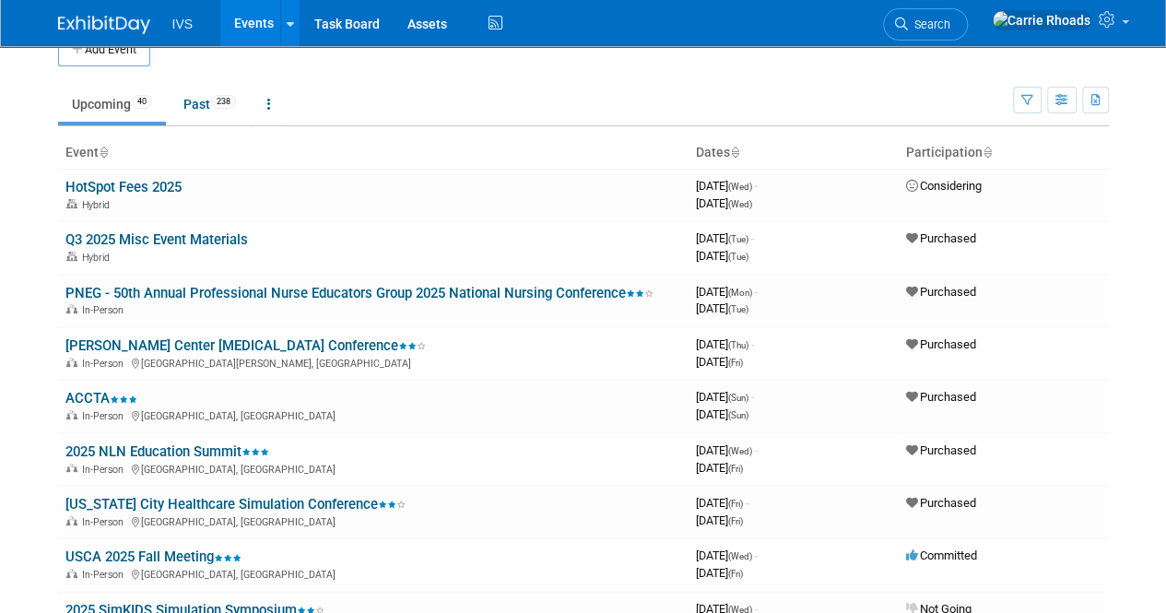
scroll to position [0, 0]
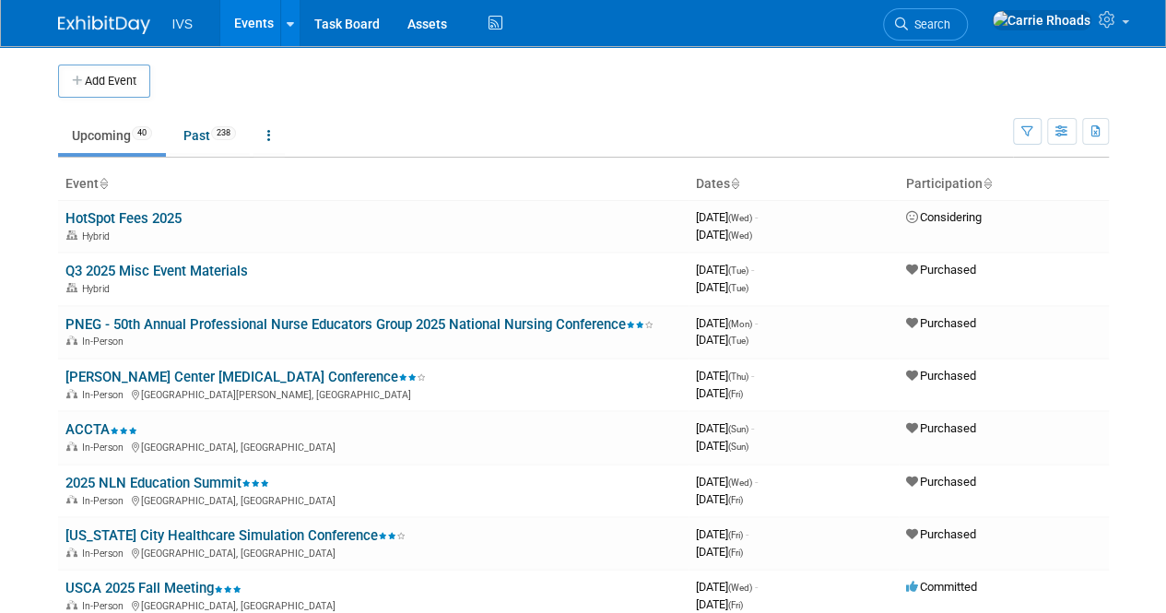
click at [100, 23] on img at bounding box center [104, 25] width 92 height 18
click at [237, 148] on link "Past 238" at bounding box center [210, 135] width 80 height 35
